Goal: Task Accomplishment & Management: Use online tool/utility

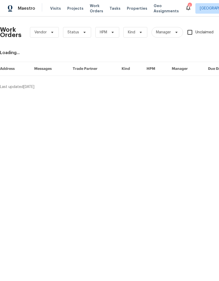
click at [127, 10] on span "Properties" at bounding box center [137, 8] width 20 height 5
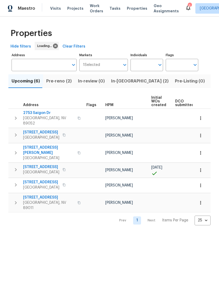
click at [52, 82] on span "Pre-reno (2)" at bounding box center [58, 80] width 25 height 7
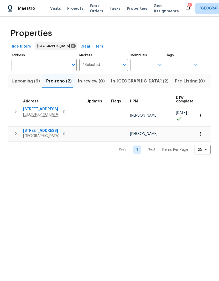
click at [203, 133] on icon "button" at bounding box center [200, 133] width 5 height 5
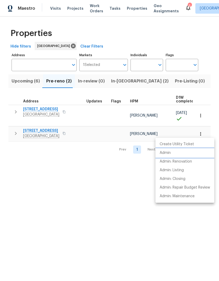
click at [168, 152] on p "Admin" at bounding box center [165, 153] width 11 height 6
click at [27, 130] on div at bounding box center [109, 140] width 219 height 281
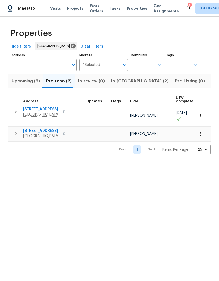
click at [31, 131] on span "[STREET_ADDRESS]" at bounding box center [41, 130] width 36 height 5
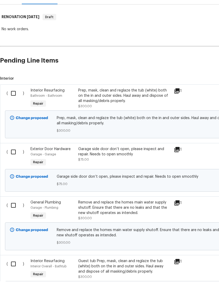
scroll to position [71, 0]
click at [12, 107] on input "checkbox" at bounding box center [15, 112] width 15 height 11
checkbox input "true"
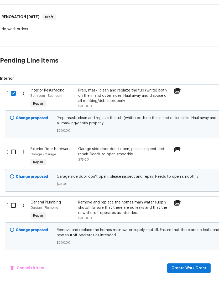
click at [10, 166] on input "checkbox" at bounding box center [15, 171] width 15 height 11
checkbox input "true"
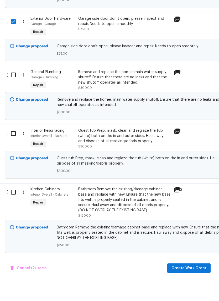
scroll to position [201, 0]
click at [12, 89] on input "checkbox" at bounding box center [15, 94] width 15 height 11
checkbox input "true"
click at [12, 147] on input "checkbox" at bounding box center [15, 152] width 15 height 11
checkbox input "true"
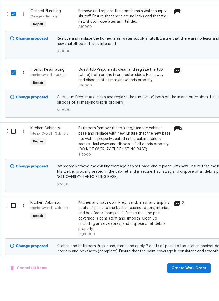
scroll to position [262, 0]
click at [13, 145] on input "checkbox" at bounding box center [15, 150] width 15 height 11
checkbox input "true"
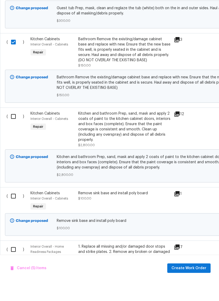
scroll to position [351, 0]
click at [14, 130] on input "checkbox" at bounding box center [15, 135] width 15 height 11
checkbox input "true"
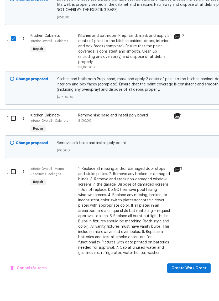
scroll to position [432, 0]
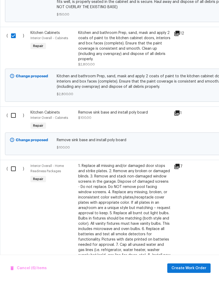
click at [13, 129] on input "checkbox" at bounding box center [15, 134] width 15 height 11
checkbox input "true"
click at [13, 183] on input "checkbox" at bounding box center [15, 188] width 15 height 11
checkbox input "true"
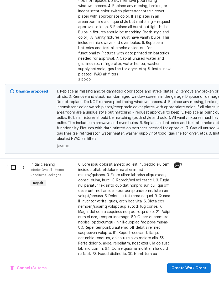
scroll to position [618, 0]
click at [8, 181] on input "checkbox" at bounding box center [15, 186] width 15 height 11
checkbox input "true"
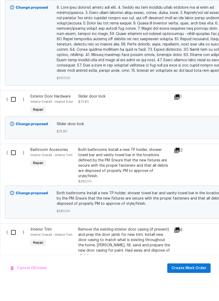
scroll to position [928, 0]
click at [13, 113] on input "checkbox" at bounding box center [15, 118] width 15 height 11
checkbox input "true"
click at [11, 167] on input "checkbox" at bounding box center [15, 172] width 15 height 11
checkbox input "true"
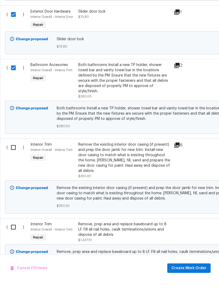
scroll to position [1014, 1]
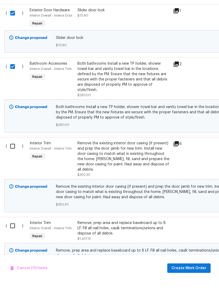
click at [12, 160] on input "checkbox" at bounding box center [14, 165] width 15 height 11
checkbox input "true"
click at [14, 240] on input "checkbox" at bounding box center [14, 245] width 15 height 11
checkbox input "true"
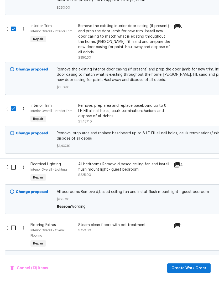
scroll to position [1133, 0]
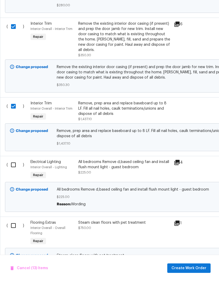
click at [17, 179] on input "checkbox" at bounding box center [15, 184] width 15 height 11
checkbox input "true"
click at [19, 239] on input "checkbox" at bounding box center [15, 244] width 15 height 11
checkbox input "true"
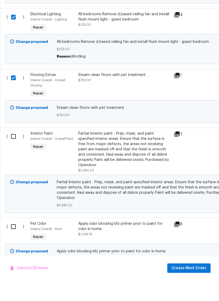
scroll to position [1282, 0]
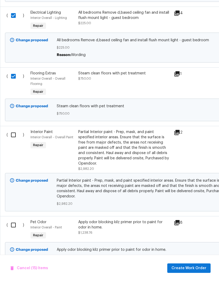
click at [16, 149] on input "checkbox" at bounding box center [15, 154] width 15 height 11
checkbox input "true"
click at [18, 239] on input "checkbox" at bounding box center [15, 244] width 15 height 11
checkbox input "true"
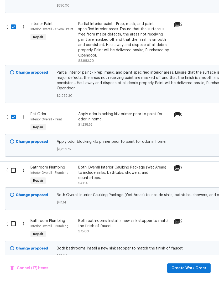
scroll to position [1390, 0]
click at [18, 238] on input "checkbox" at bounding box center [15, 243] width 15 height 11
checkbox input "true"
click at [15, 184] on input "checkbox" at bounding box center [15, 189] width 15 height 11
checkbox input "true"
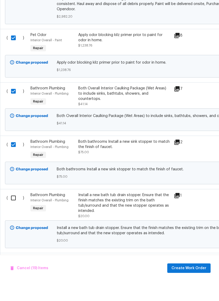
scroll to position [0, 0]
click at [15, 272] on div "( ) Bathroom Plumbing Interior Overall - Plumbing Repair Prep and acid wash/dee…" at bounding box center [148, 298] width 297 height 53
click at [13, 212] on input "checkbox" at bounding box center [15, 217] width 15 height 11
checkbox input "true"
click at [17, 276] on input "checkbox" at bounding box center [15, 281] width 15 height 11
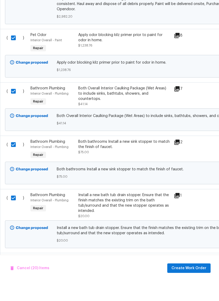
checkbox input "true"
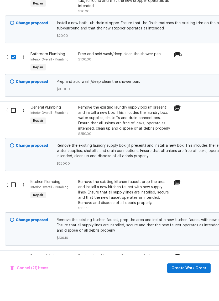
click at [10, 124] on input "checkbox" at bounding box center [15, 129] width 15 height 11
checkbox input "true"
click at [17, 199] on input "checkbox" at bounding box center [15, 204] width 15 height 11
checkbox input "true"
click at [18, 273] on input "checkbox" at bounding box center [15, 278] width 15 height 11
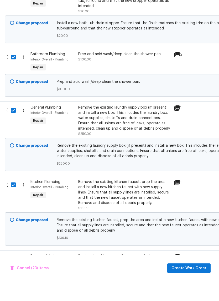
checkbox input "true"
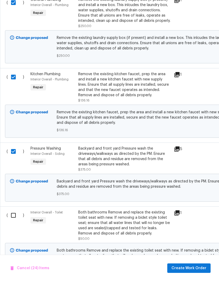
click at [13, 229] on input "checkbox" at bounding box center [15, 234] width 15 height 11
checkbox input "true"
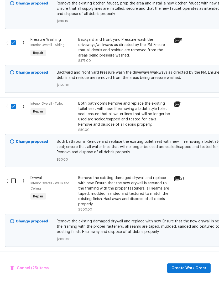
click at [19, 274] on input "checkbox" at bounding box center [15, 279] width 15 height 11
checkbox input "true"
click at [14, 195] on input "checkbox" at bounding box center [15, 200] width 15 height 11
checkbox input "true"
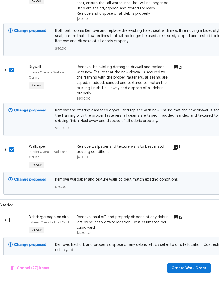
click at [15, 232] on div "( )" at bounding box center [15, 244] width 24 height 24
click at [10, 234] on input "checkbox" at bounding box center [13, 239] width 15 height 11
checkbox input "true"
click at [20, 292] on input "checkbox" at bounding box center [13, 297] width 15 height 11
checkbox input "true"
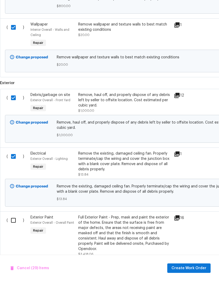
click at [16, 234] on input "checkbox" at bounding box center [15, 239] width 15 height 11
checkbox input "true"
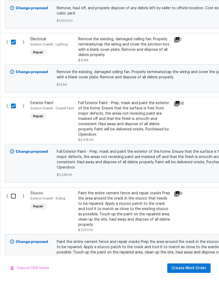
click at [16, 210] on input "checkbox" at bounding box center [15, 215] width 15 height 11
checkbox input "true"
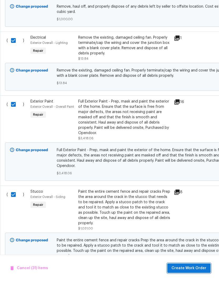
click at [186, 284] on span "Create Work Order" at bounding box center [188, 287] width 35 height 7
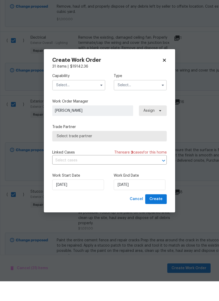
click at [93, 99] on input "text" at bounding box center [78, 104] width 53 height 10
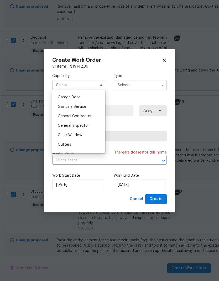
click at [90, 131] on div "General Contractor" at bounding box center [79, 135] width 50 height 9
type input "General Contractor"
click at [145, 99] on input "text" at bounding box center [140, 104] width 53 height 10
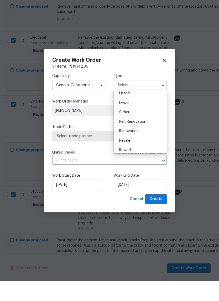
click at [144, 146] on div "Renovation" at bounding box center [140, 150] width 50 height 9
type input "Renovation"
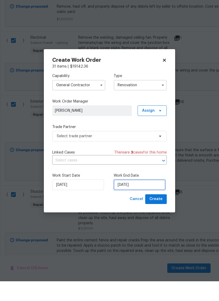
click at [134, 199] on input "9/10/2025" at bounding box center [140, 204] width 52 height 10
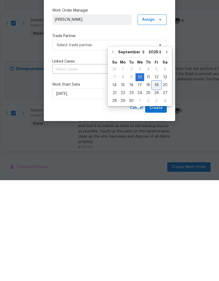
click at [155, 182] on div "19" at bounding box center [156, 185] width 8 height 7
type input "9/19/2025"
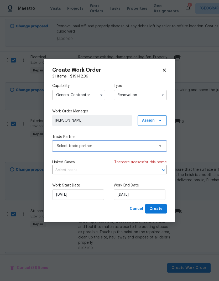
click at [99, 143] on span "Select trade partner" at bounding box center [109, 146] width 114 height 10
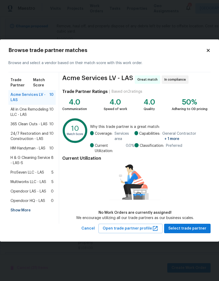
click at [13, 127] on span "365 Clean Outs - LAS" at bounding box center [28, 124] width 37 height 5
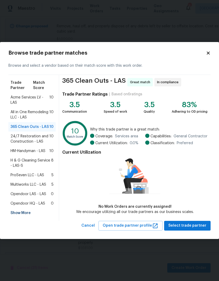
click at [196, 225] on span "Select trade partner" at bounding box center [187, 225] width 38 height 7
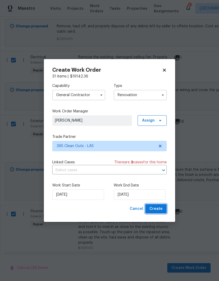
click at [162, 210] on span "Create" at bounding box center [155, 209] width 13 height 7
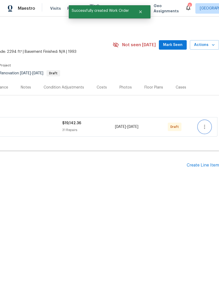
click at [207, 126] on icon "button" at bounding box center [204, 127] width 6 height 6
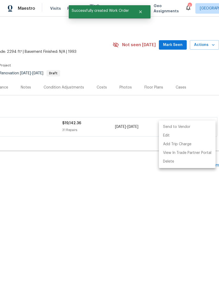
click at [196, 126] on li "Send to Vendor" at bounding box center [187, 127] width 57 height 9
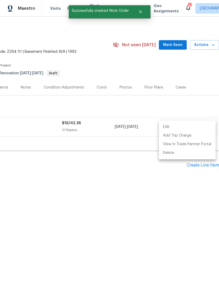
click at [180, 45] on div at bounding box center [109, 140] width 219 height 281
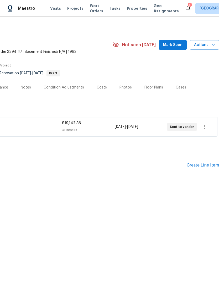
click at [179, 44] on span "Mark Seen" at bounding box center [172, 45] width 19 height 7
click at [156, 44] on span "Not seen today" at bounding box center [139, 44] width 34 height 5
